Goal: Find contact information: Find contact information

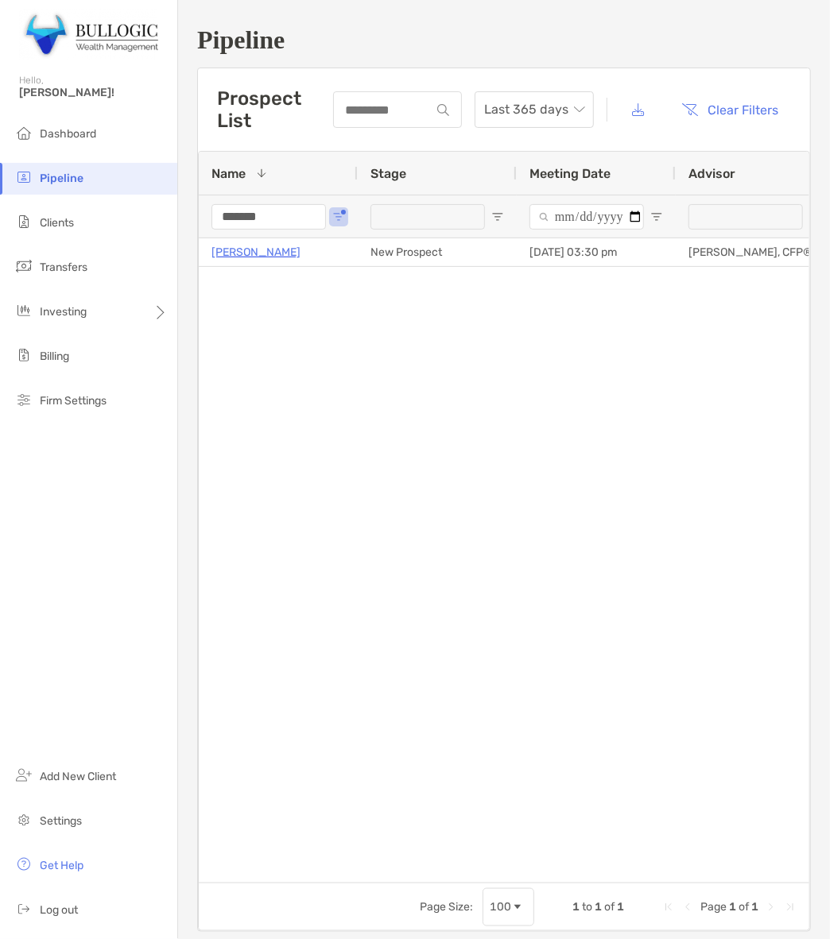
click at [296, 213] on input "*******" at bounding box center [268, 216] width 114 height 25
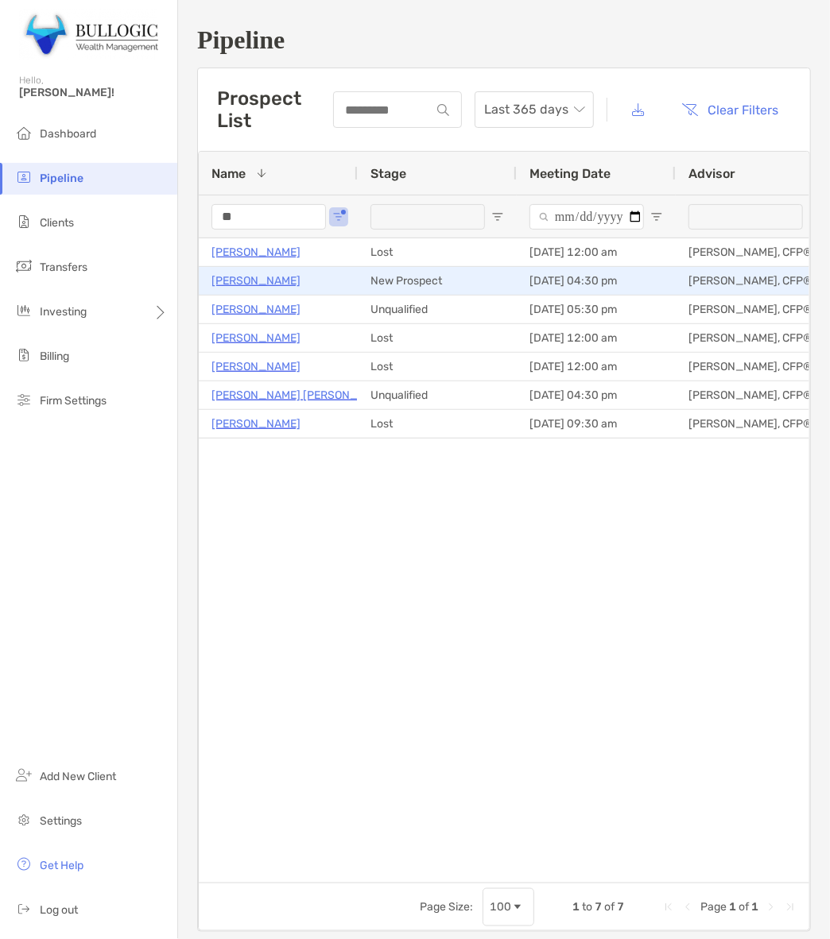
type input "**"
click at [255, 277] on p "Naveen Jain" at bounding box center [255, 281] width 89 height 20
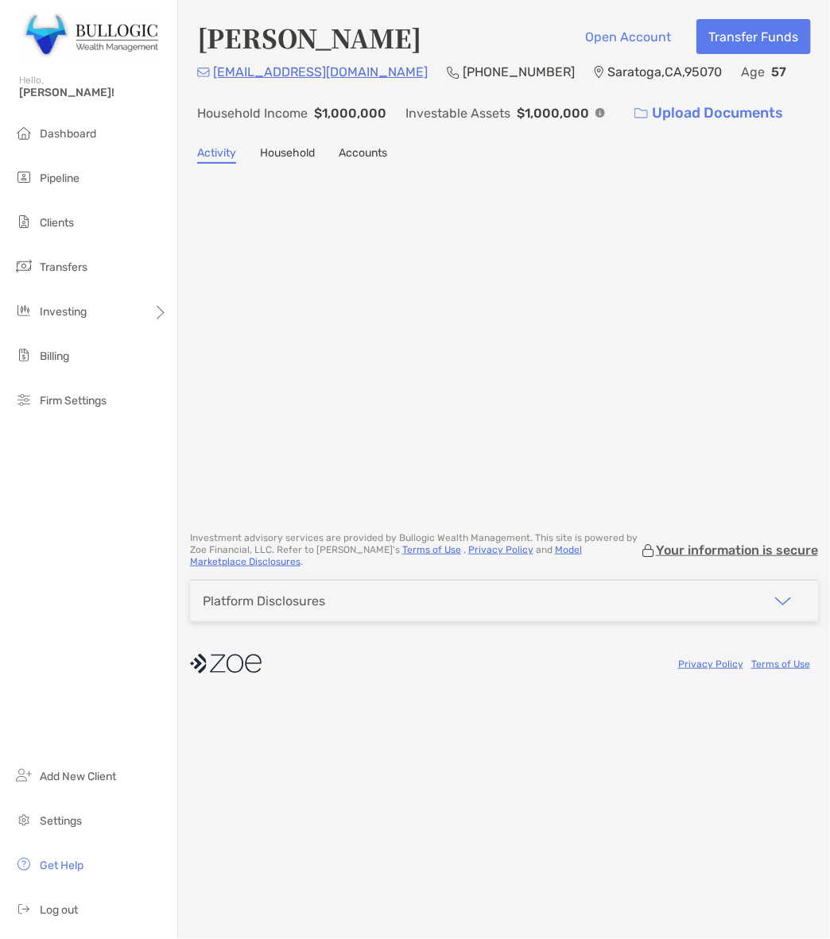
drag, startPoint x: 0, startPoint y: 0, endPoint x: 257, endPoint y: 49, distance: 262.1
click at [257, 49] on h4 "[PERSON_NAME]" at bounding box center [309, 37] width 224 height 37
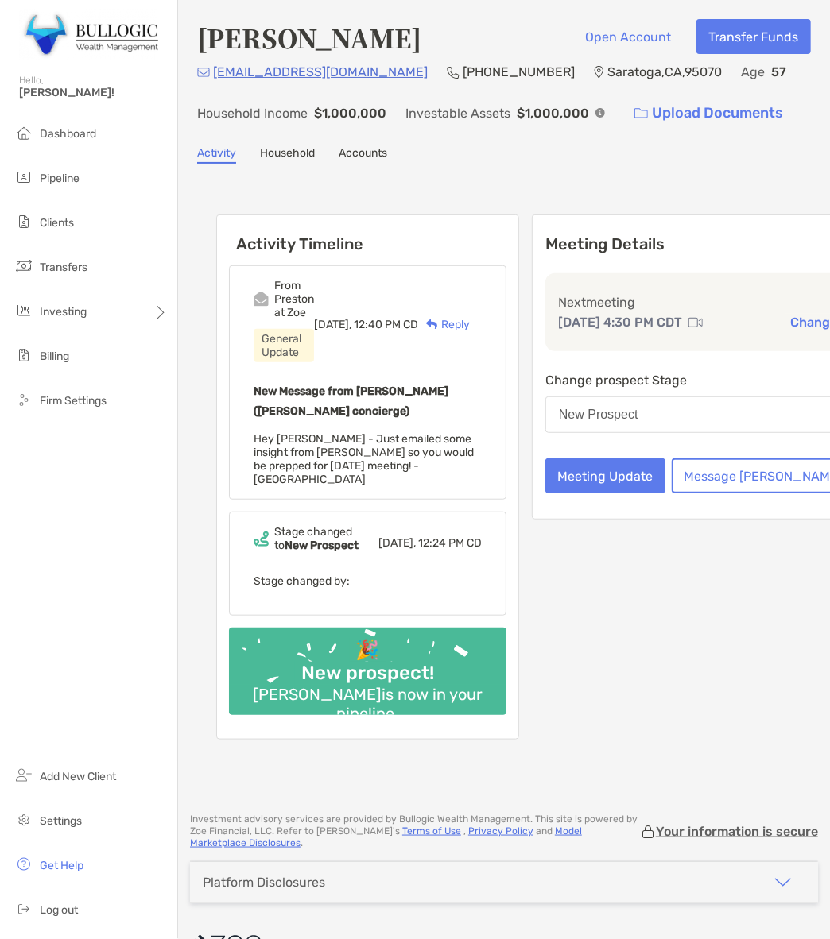
drag, startPoint x: 257, startPoint y: 49, endPoint x: 243, endPoint y: 42, distance: 16.0
click at [243, 42] on h4 "[PERSON_NAME]" at bounding box center [309, 37] width 224 height 37
click at [243, 42] on h4 "Naveen Jain" at bounding box center [309, 37] width 224 height 37
copy h4 "Naveen"
click at [320, 33] on h4 "Naveen Jain" at bounding box center [309, 37] width 224 height 37
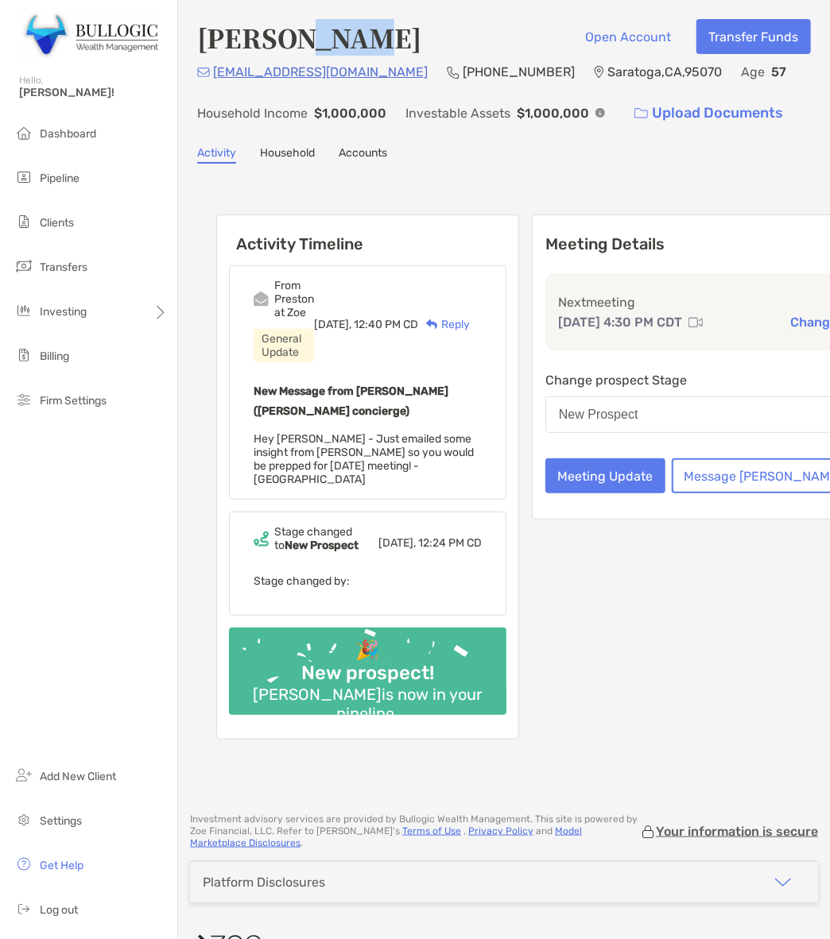
click at [320, 33] on h4 "Naveen Jain" at bounding box center [309, 37] width 224 height 37
copy h4 "Jain"
drag, startPoint x: 351, startPoint y: 68, endPoint x: 443, endPoint y: 70, distance: 91.4
click at [462, 70] on p "(650) 269-6041" at bounding box center [518, 72] width 112 height 20
copy p "(650) 269-6041"
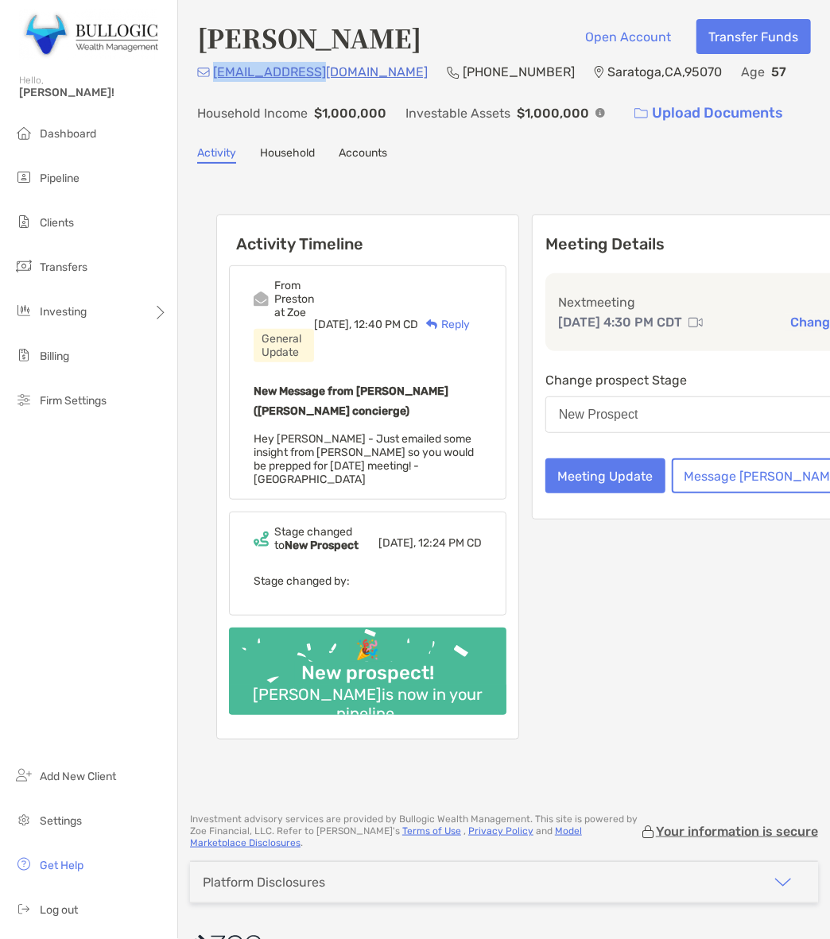
drag, startPoint x: 321, startPoint y: 76, endPoint x: 215, endPoint y: 75, distance: 106.5
click at [215, 75] on div "njain@yahoo.com (650) 269-6041 Saratoga , CA , 95070 Age 57 Household Income $1…" at bounding box center [503, 96] width 613 height 68
copy p "njain@yahoo.com"
